Goal: Task Accomplishment & Management: Manage account settings

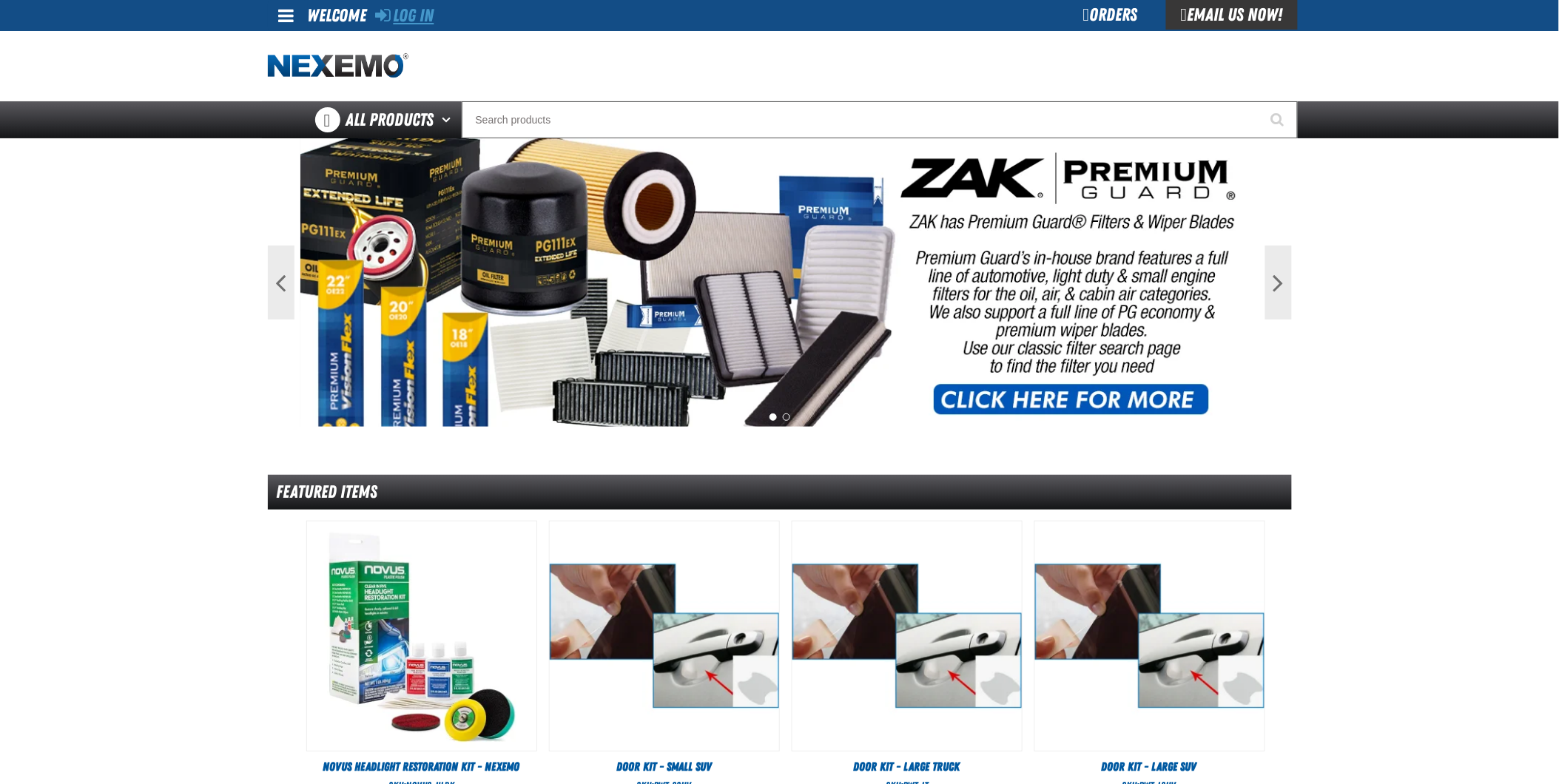
click at [423, 15] on link "Log In" at bounding box center [405, 16] width 58 height 21
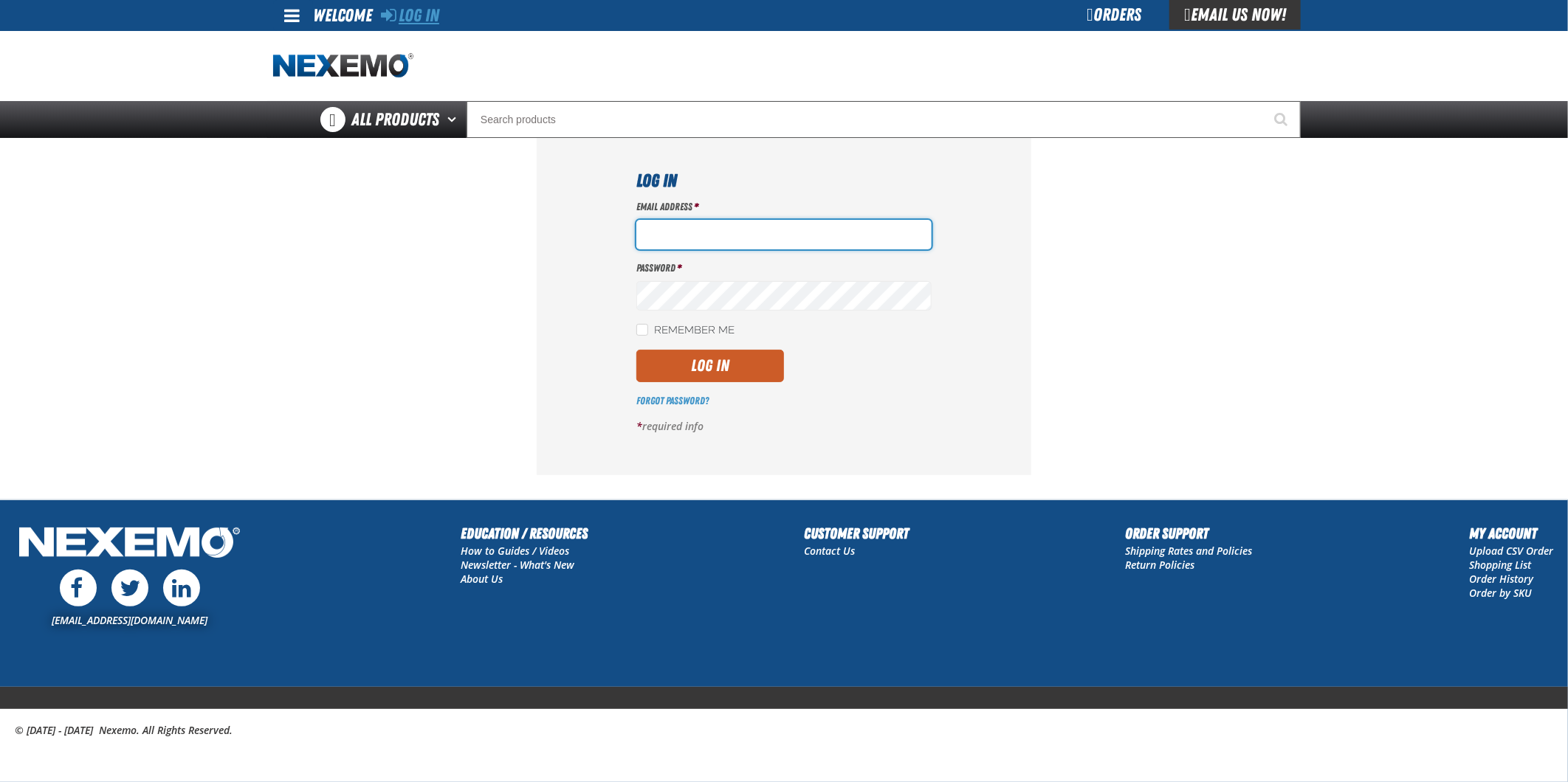
type input "[EMAIL_ADDRESS][DOMAIN_NAME]"
click at [421, 17] on link "Log In" at bounding box center [409, 16] width 58 height 21
type input "jkemp@vtaig.com"
click at [740, 369] on button "Log In" at bounding box center [710, 366] width 148 height 33
